Goal: Information Seeking & Learning: Find specific fact

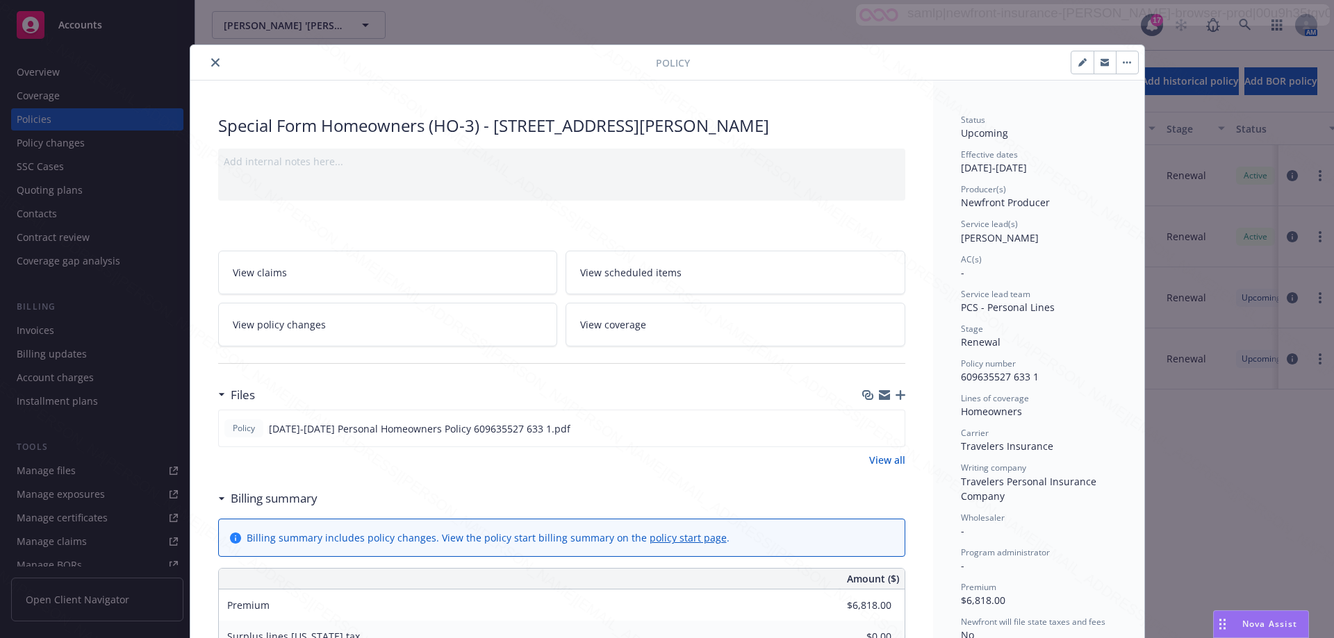
click at [1240, 25] on div "Policy Special Form Homeowners (HO-3) - [STREET_ADDRESS][PERSON_NAME] Add inter…" at bounding box center [667, 319] width 1334 height 638
click at [211, 64] on icon "close" at bounding box center [215, 62] width 8 height 8
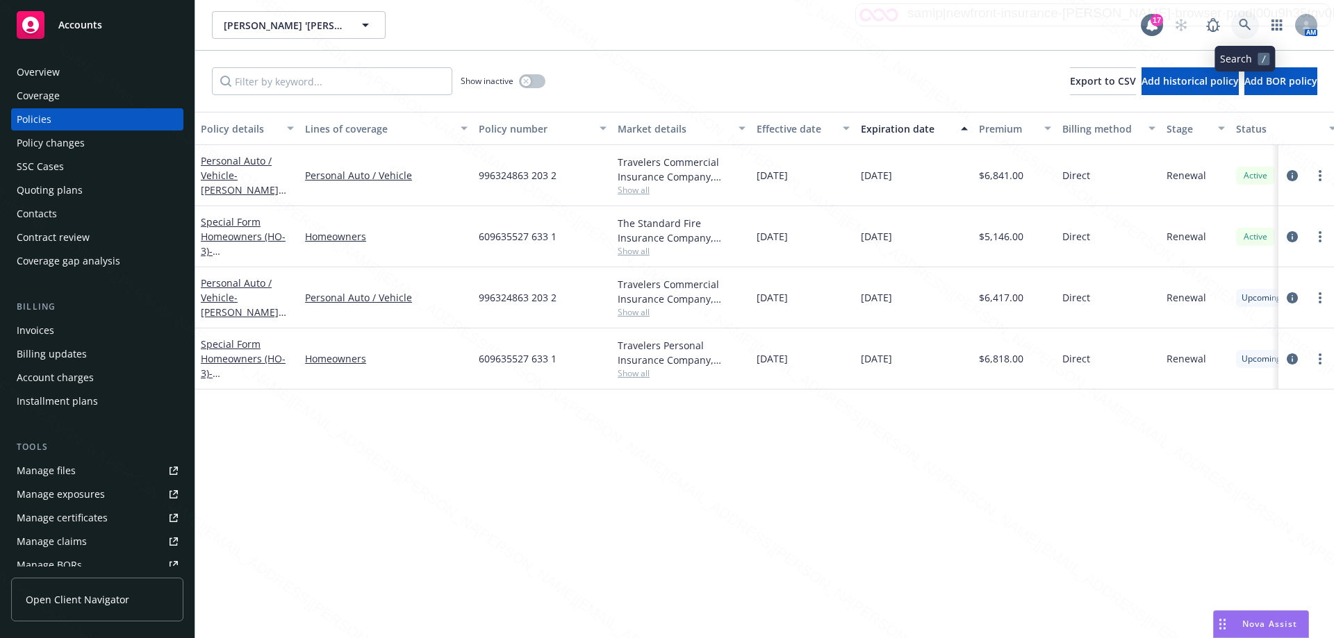
click at [1242, 21] on icon at bounding box center [1244, 25] width 13 height 13
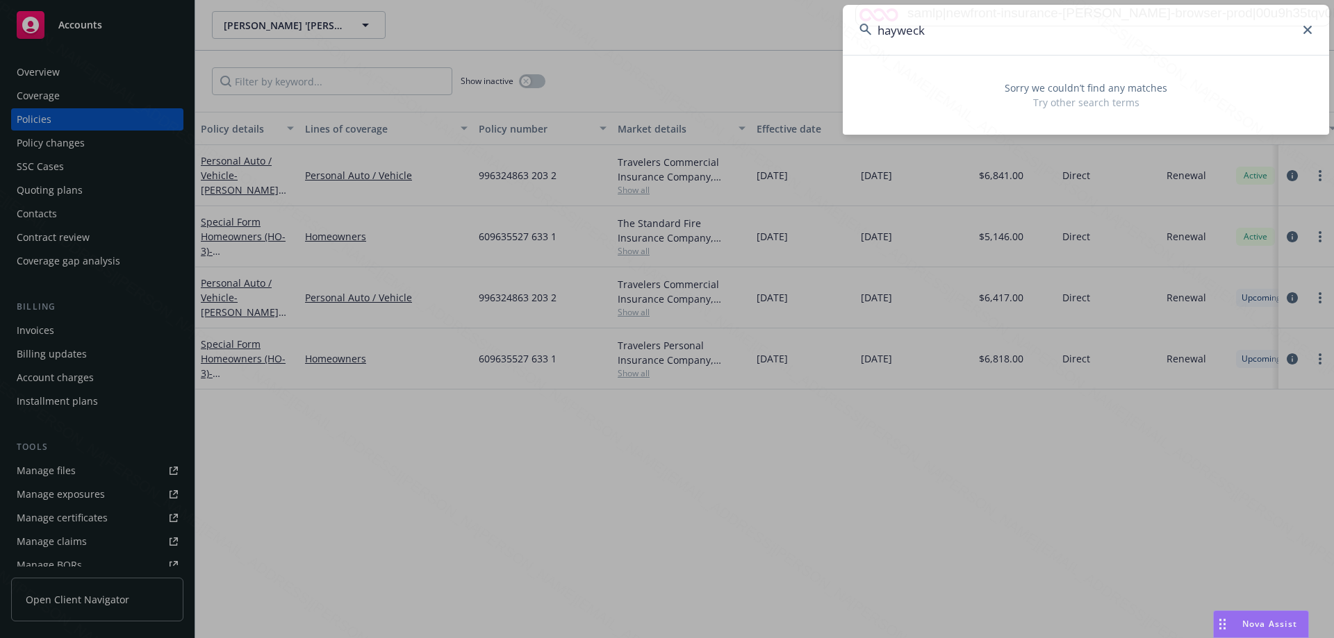
click at [899, 34] on input "hayweck" at bounding box center [1085, 30] width 486 height 50
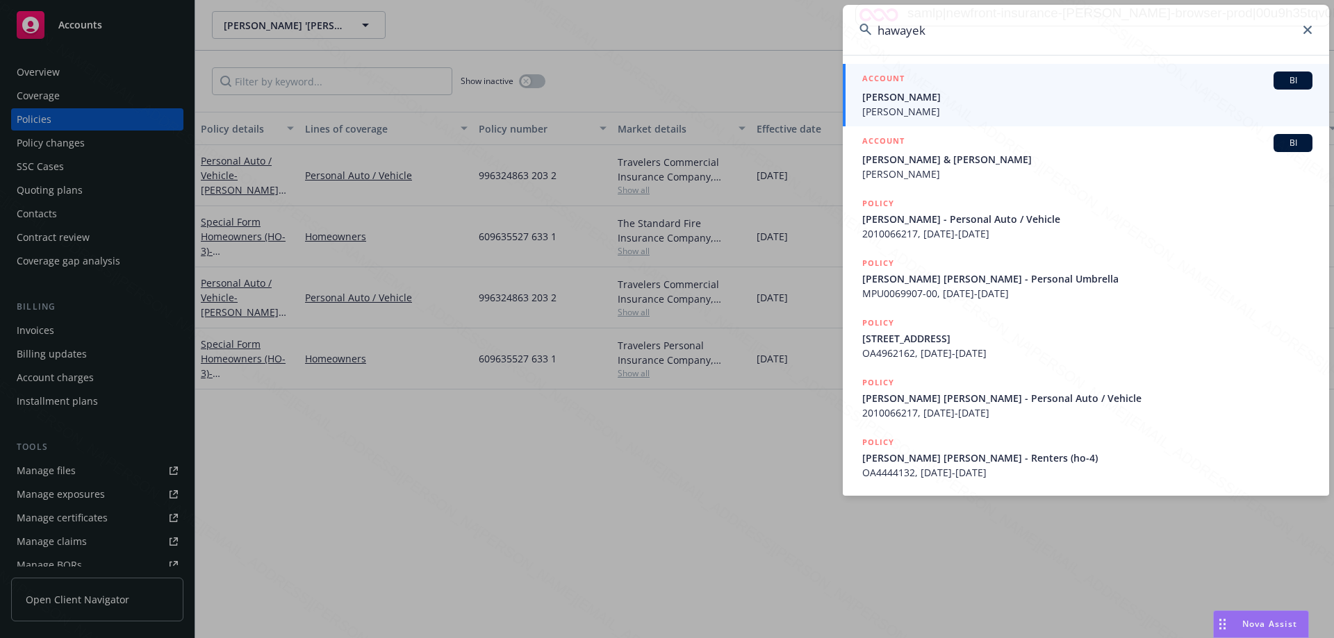
type input "hawayek"
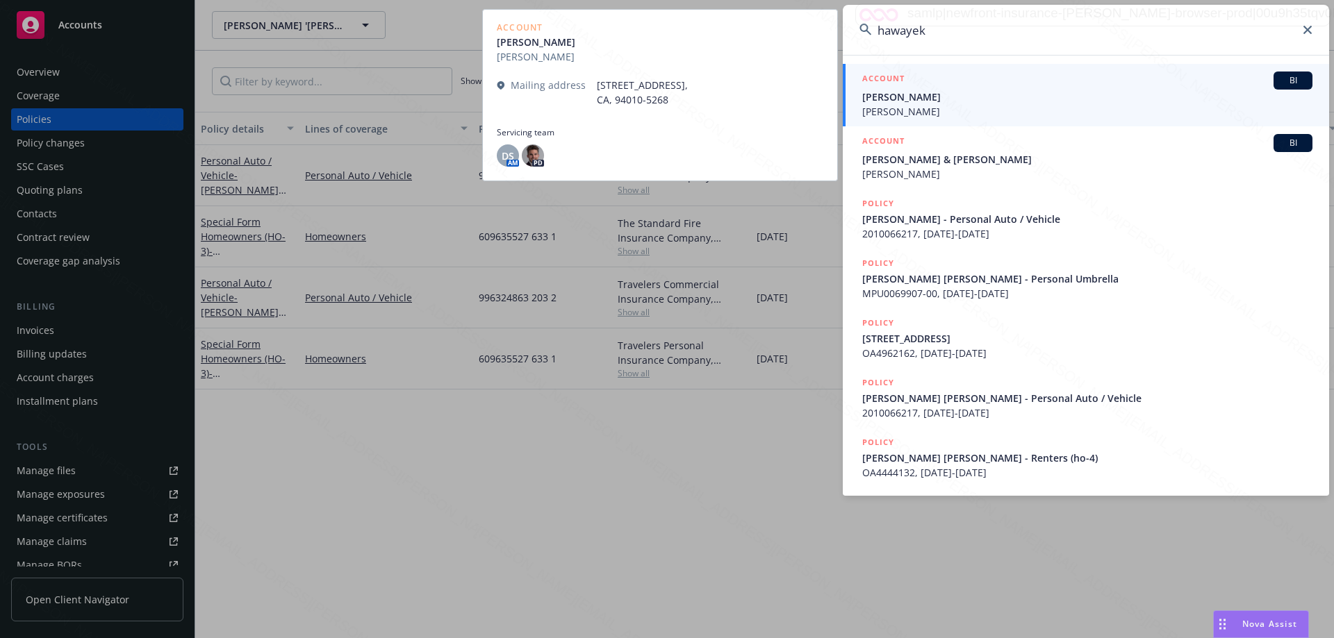
click at [952, 103] on div "ACCOUNT BI [PERSON_NAME] [PERSON_NAME]" at bounding box center [1087, 95] width 450 height 47
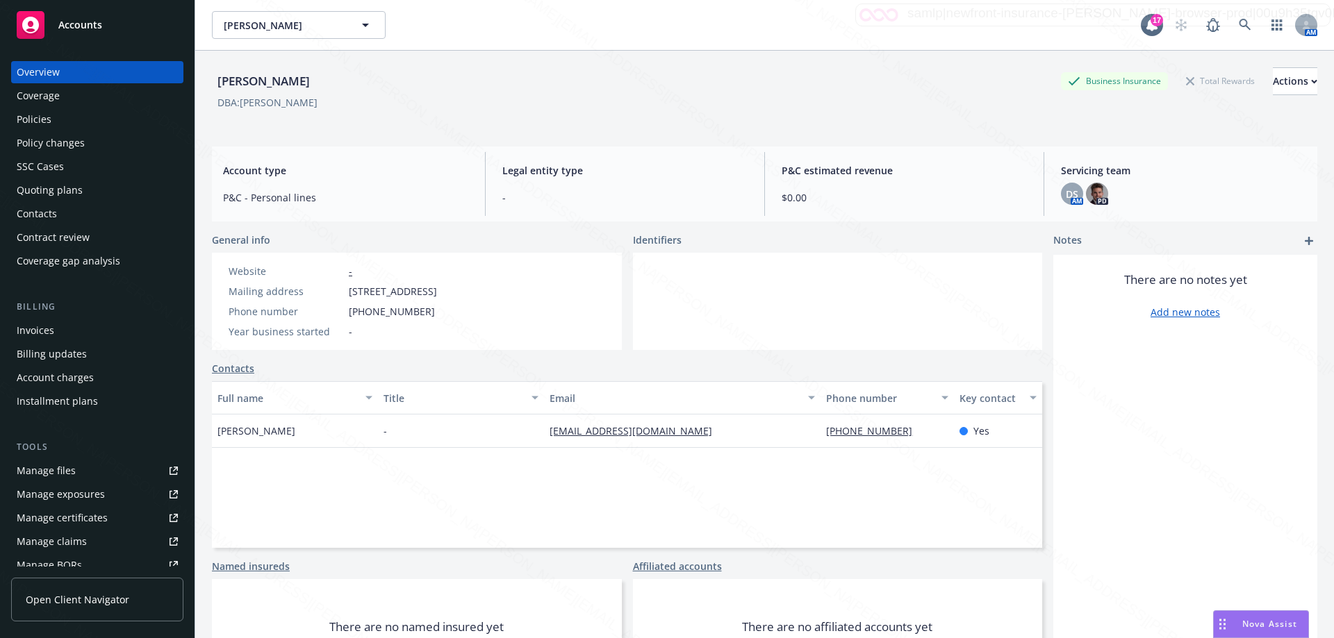
click at [50, 122] on div "Policies" at bounding box center [34, 119] width 35 height 22
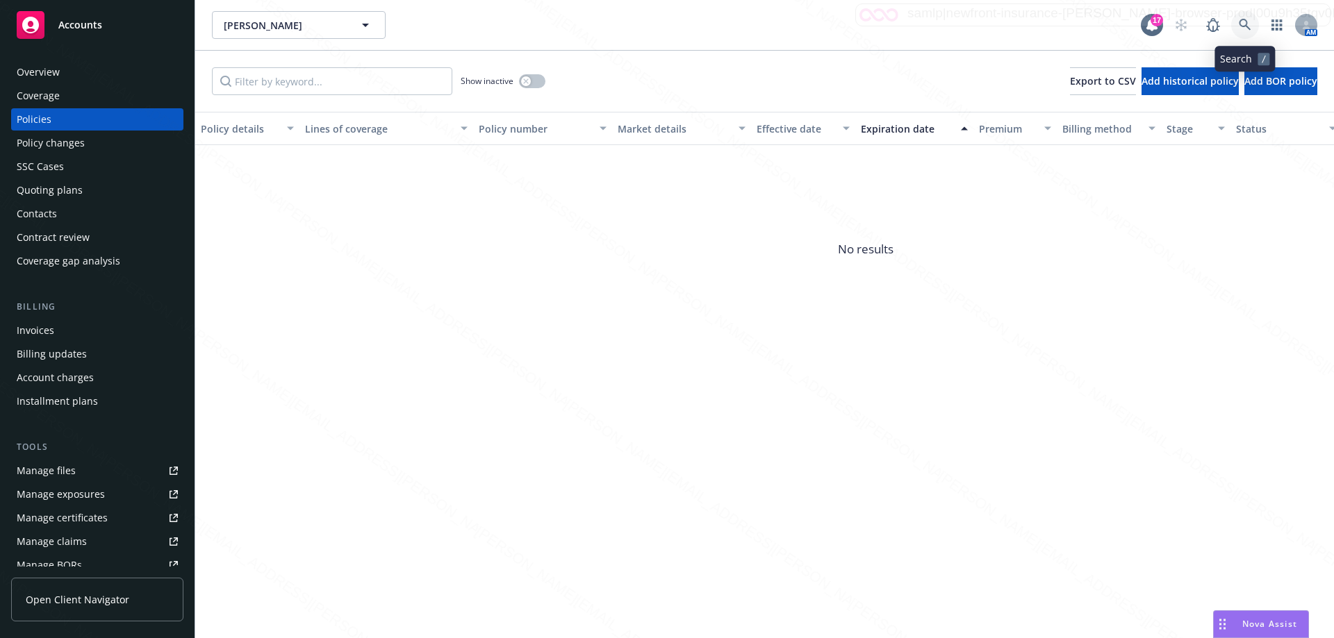
click at [1247, 28] on icon at bounding box center [1244, 25] width 13 height 13
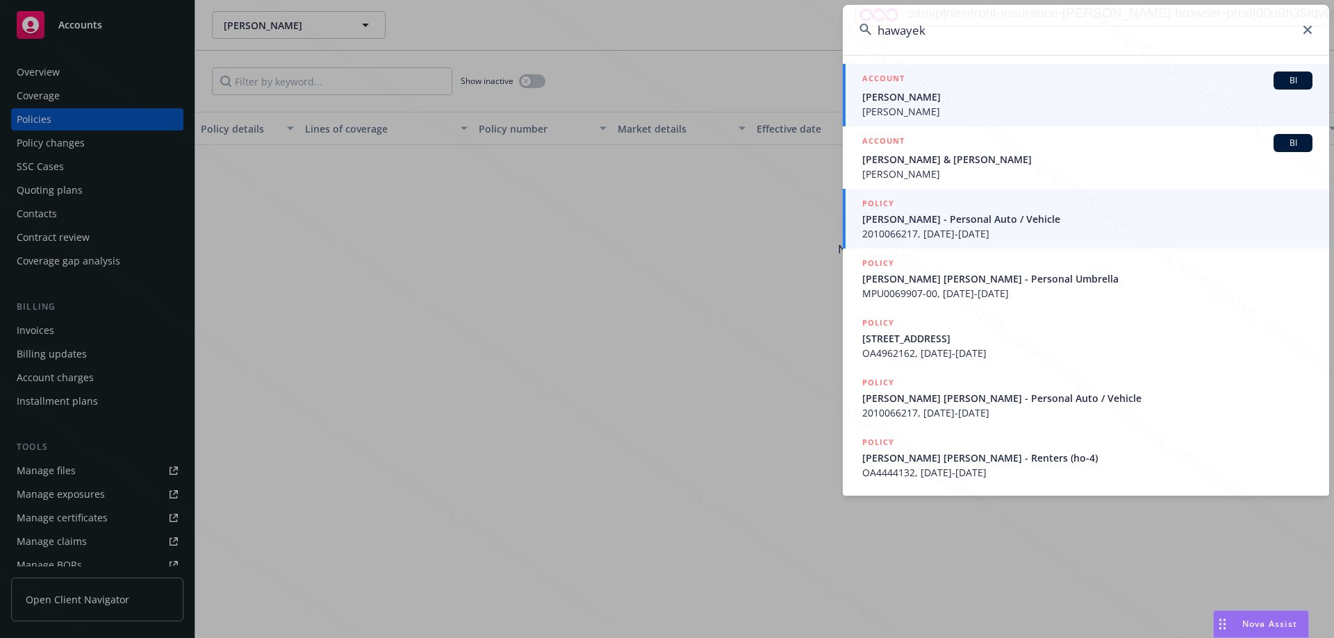
type input "hawayek"
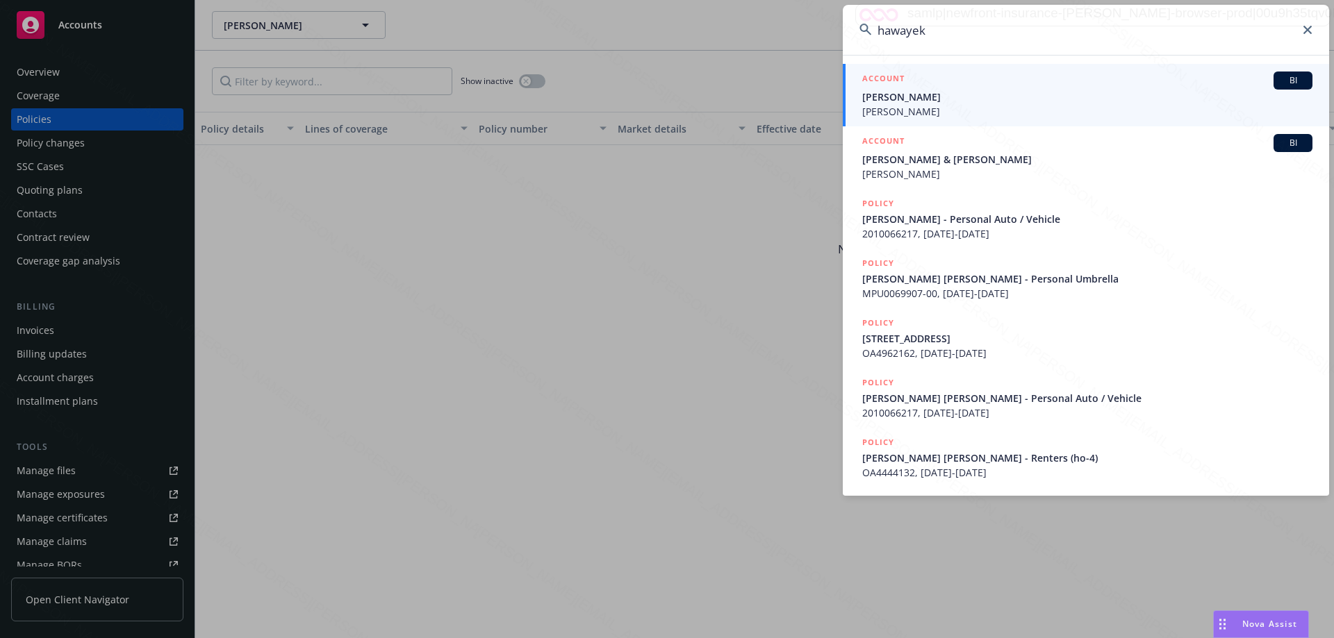
click at [1010, 217] on span "[PERSON_NAME] - Personal Auto / Vehicle" at bounding box center [1087, 219] width 450 height 15
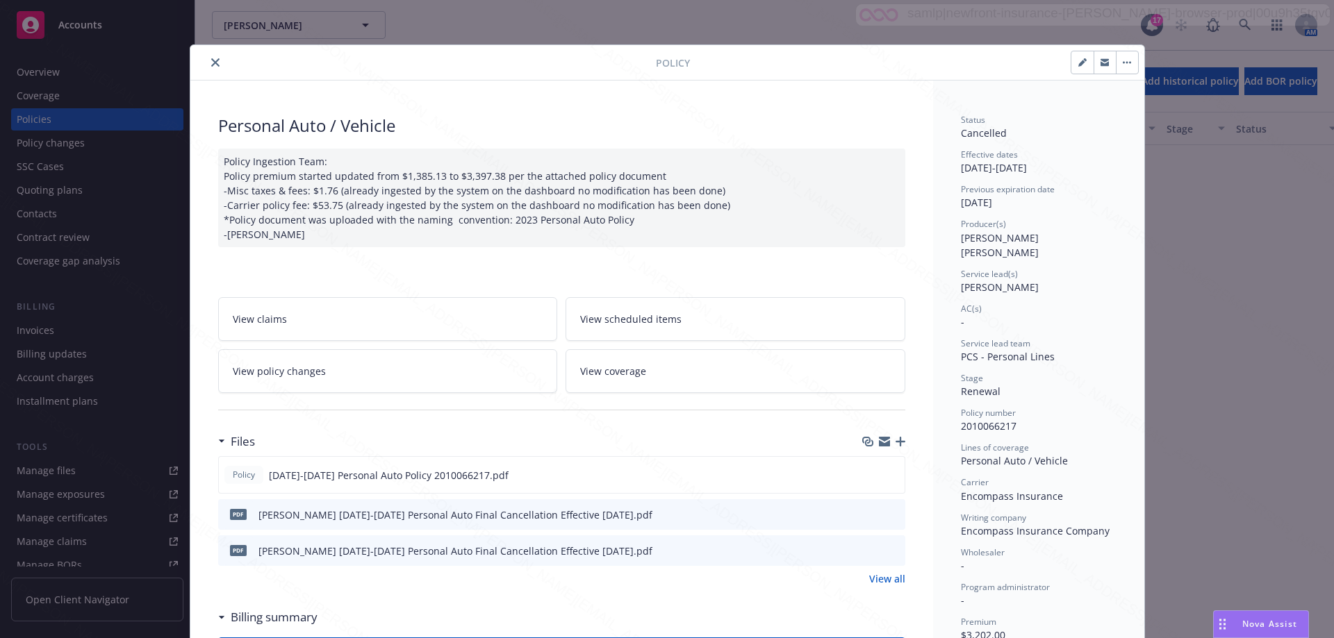
click at [212, 67] on button "close" at bounding box center [215, 62] width 17 height 17
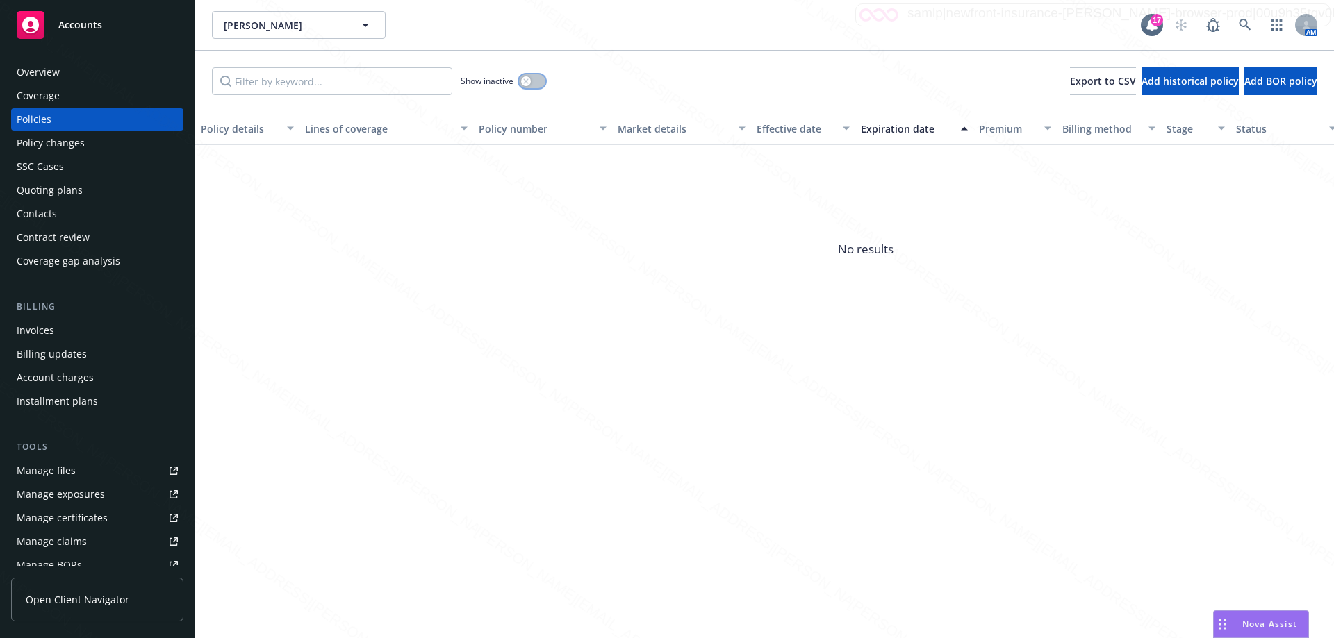
click at [540, 81] on button "button" at bounding box center [532, 81] width 26 height 14
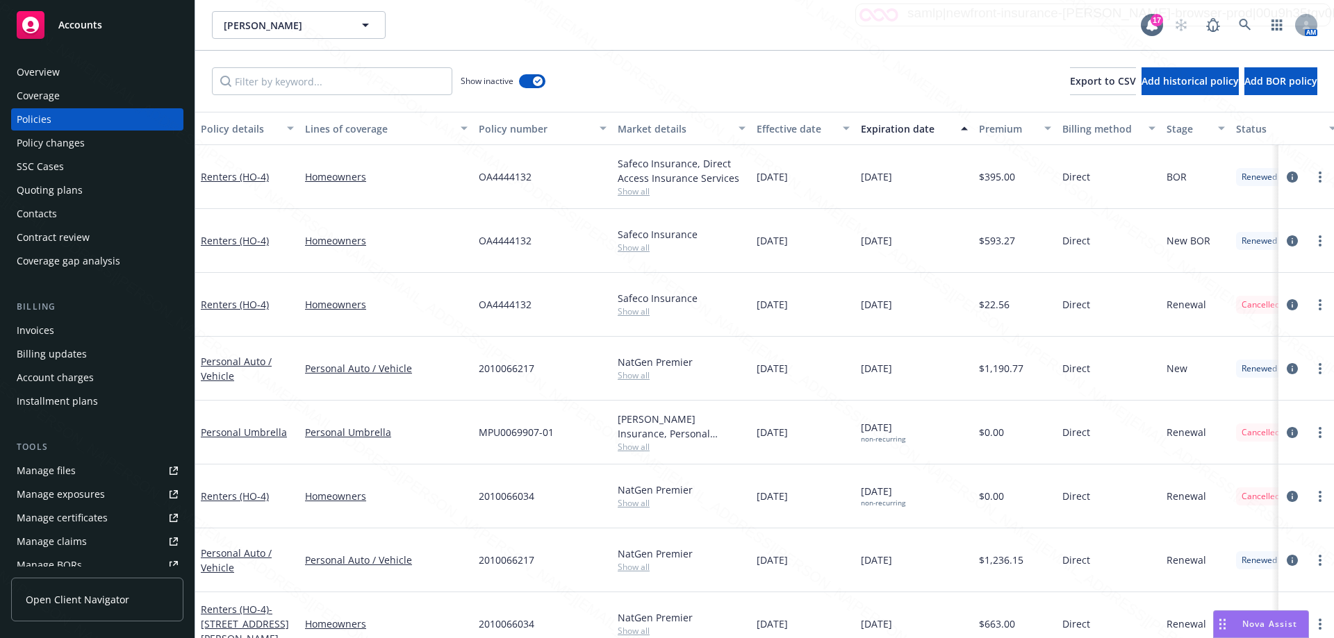
click at [925, 126] on div "Expiration date" at bounding box center [907, 129] width 92 height 15
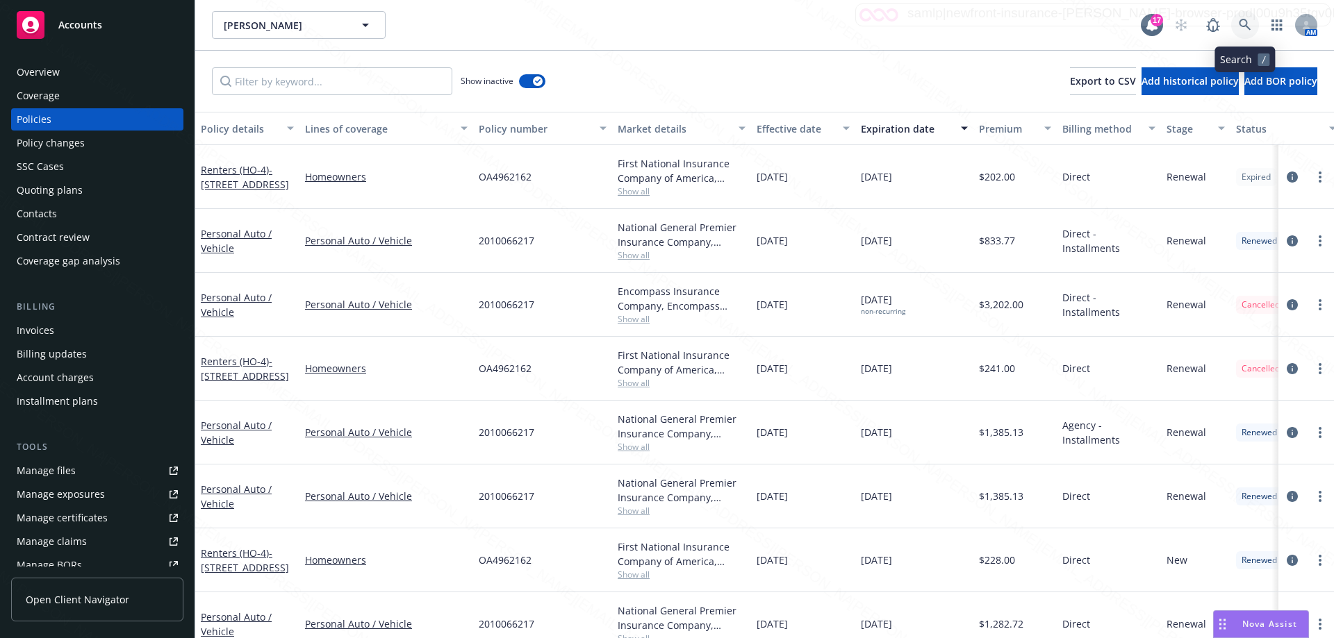
click at [1252, 22] on link at bounding box center [1245, 25] width 28 height 28
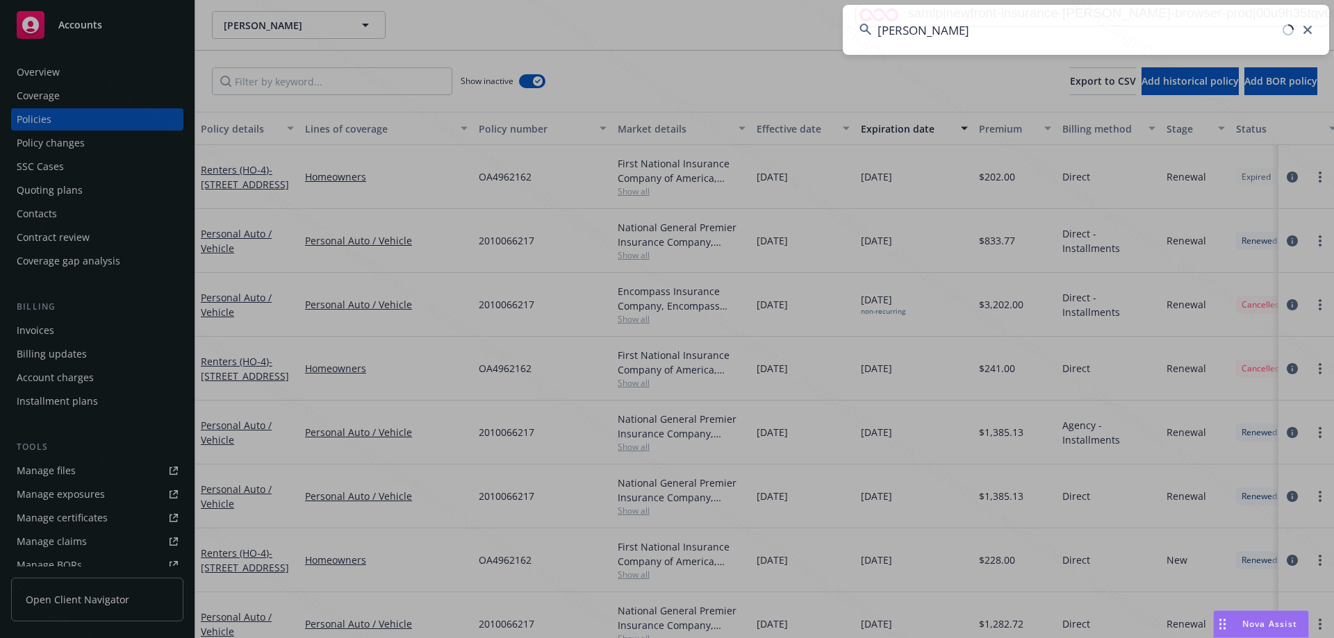
type input "[PERSON_NAME]"
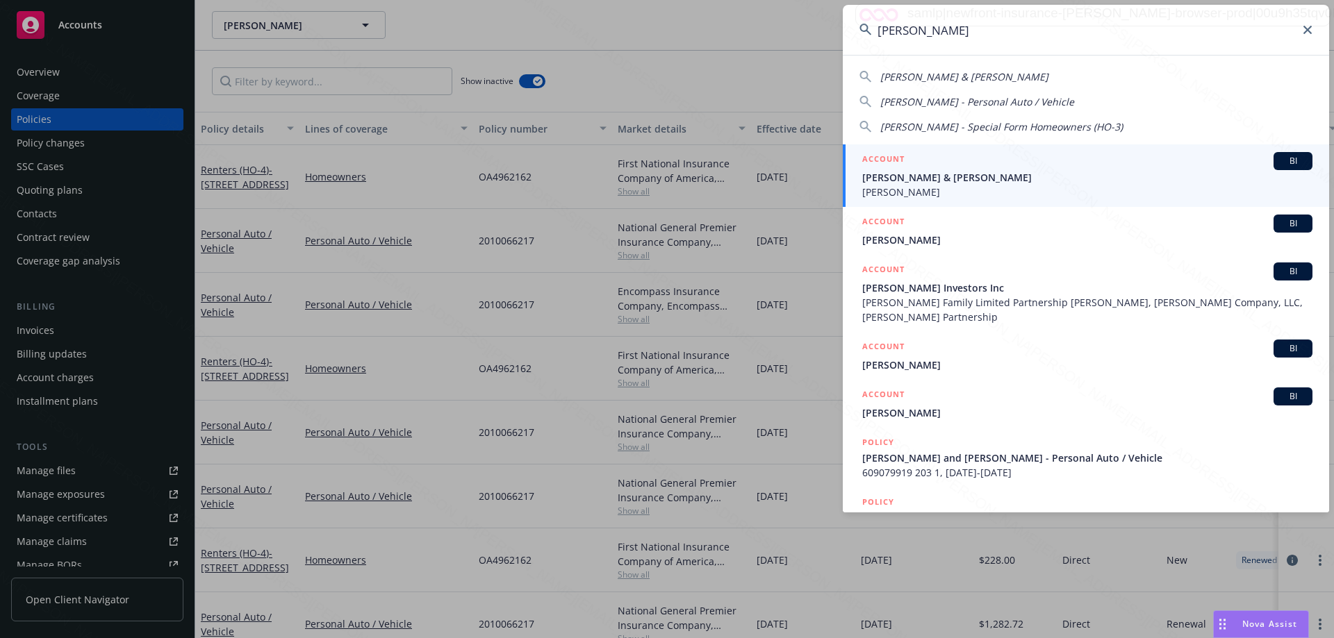
click at [997, 169] on div "ACCOUNT BI" at bounding box center [1087, 161] width 450 height 18
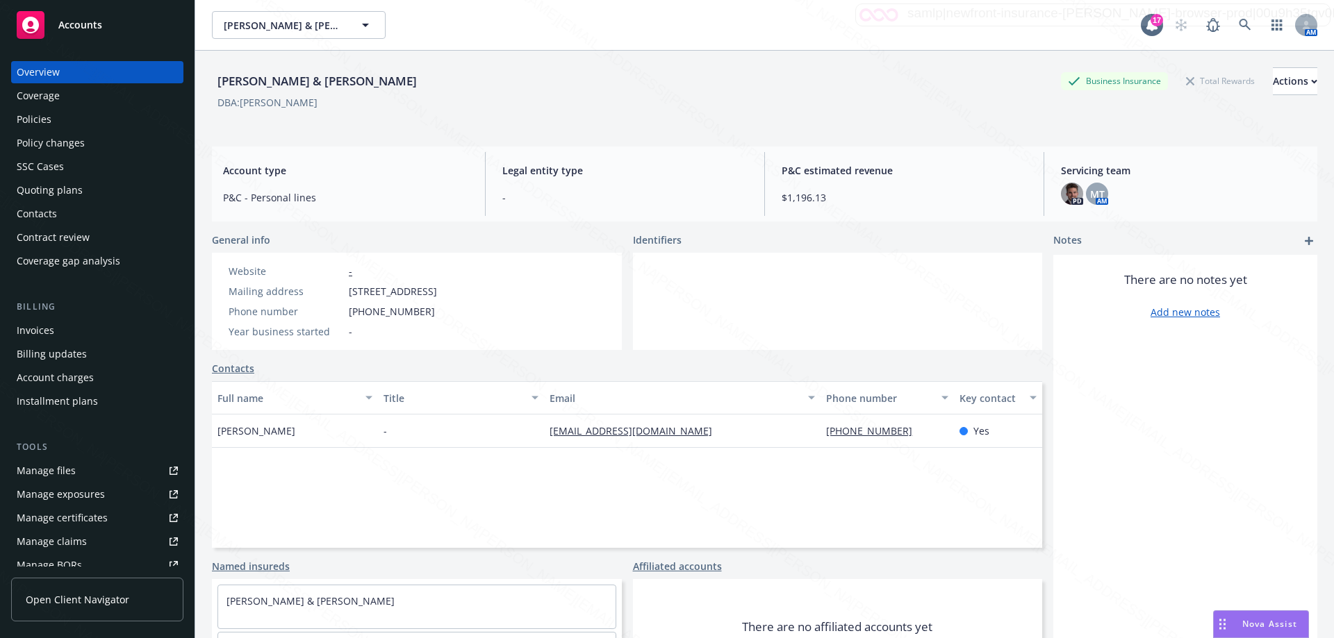
click at [40, 117] on div "Policies" at bounding box center [34, 119] width 35 height 22
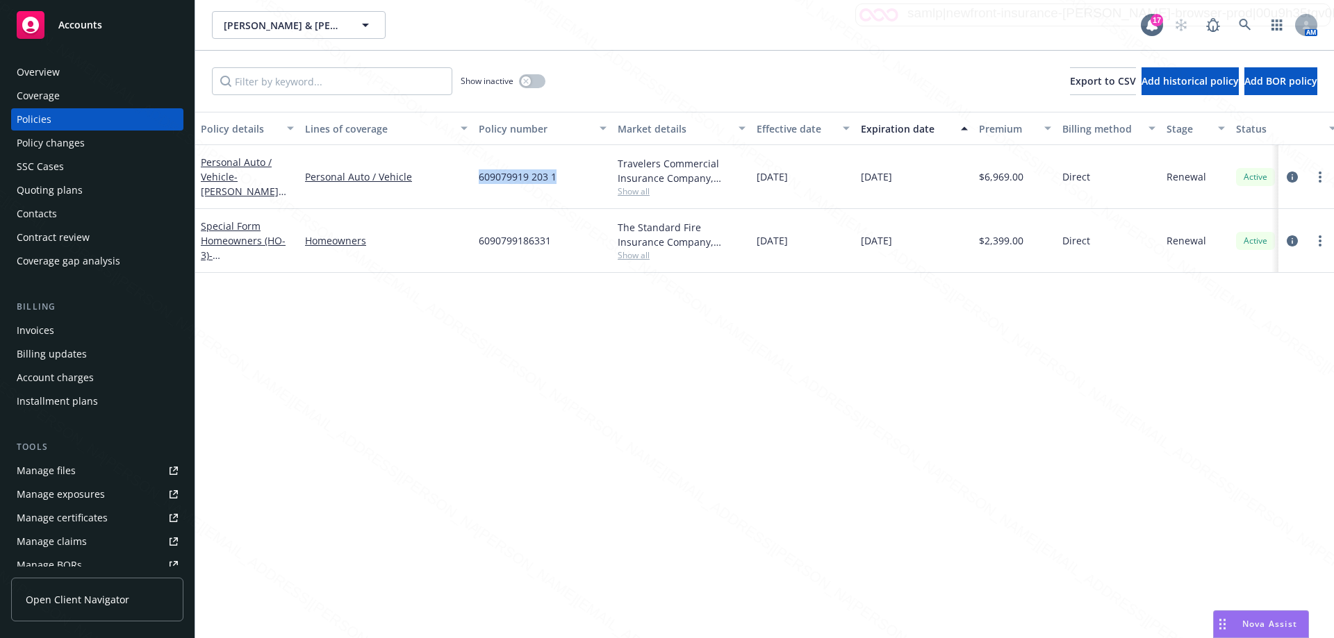
drag, startPoint x: 479, startPoint y: 176, endPoint x: 574, endPoint y: 183, distance: 95.4
click at [574, 183] on div "609079919 203 1" at bounding box center [542, 177] width 139 height 64
copy span "609079919 203 1"
click at [68, 76] on div "Overview" at bounding box center [97, 72] width 161 height 22
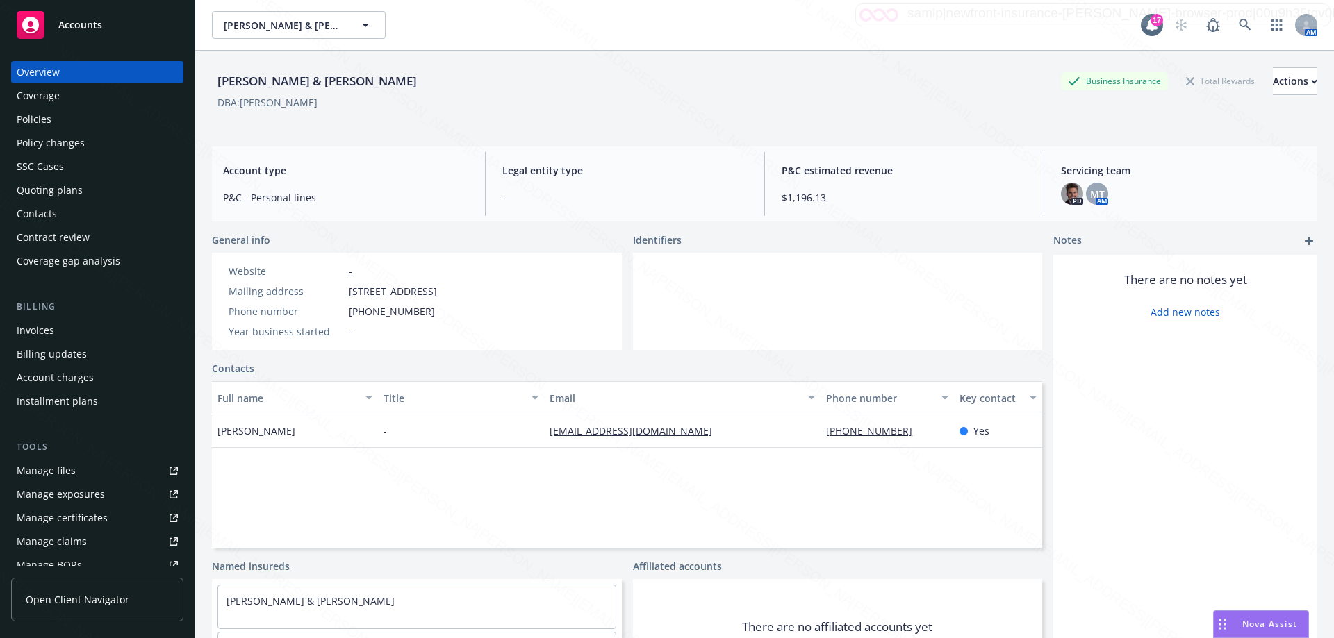
scroll to position [11, 0]
